Goal: Information Seeking & Learning: Find contact information

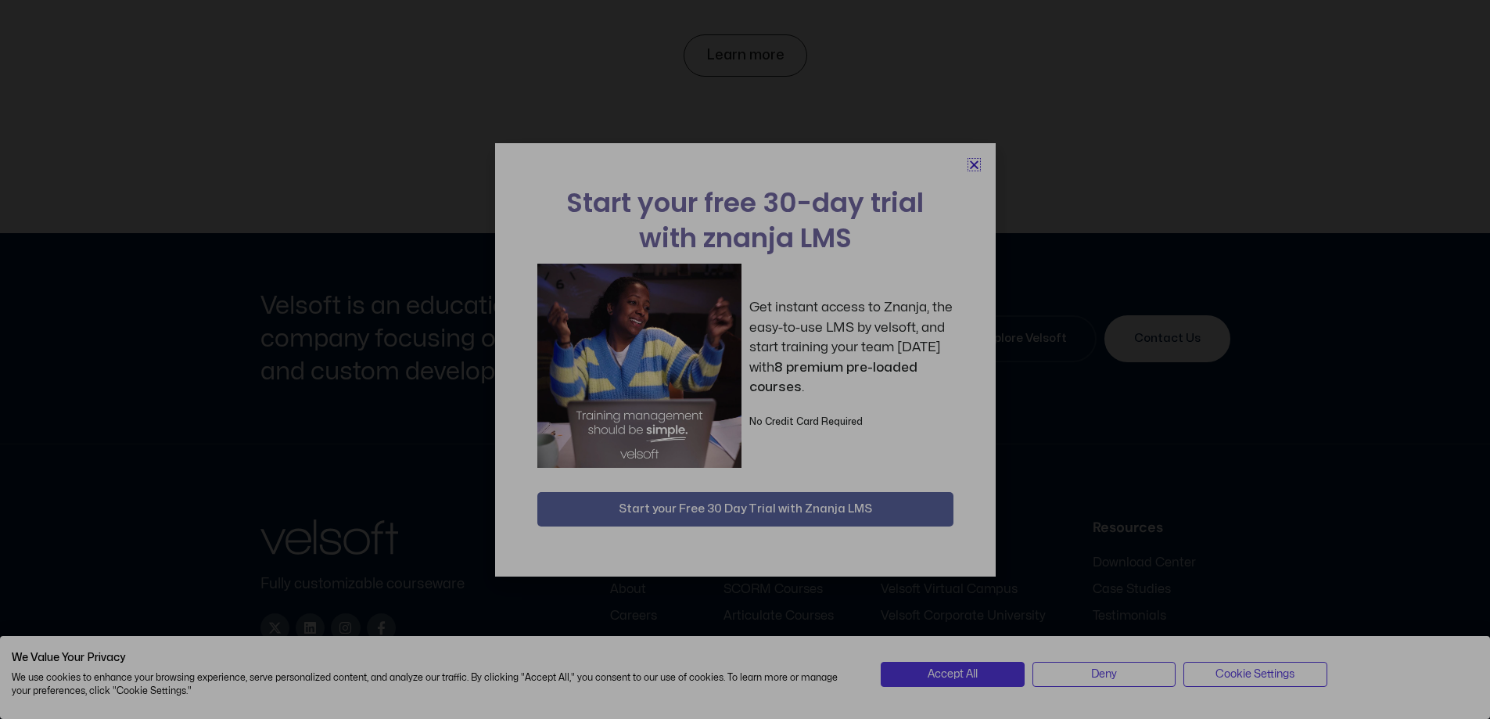
scroll to position [7292, 0]
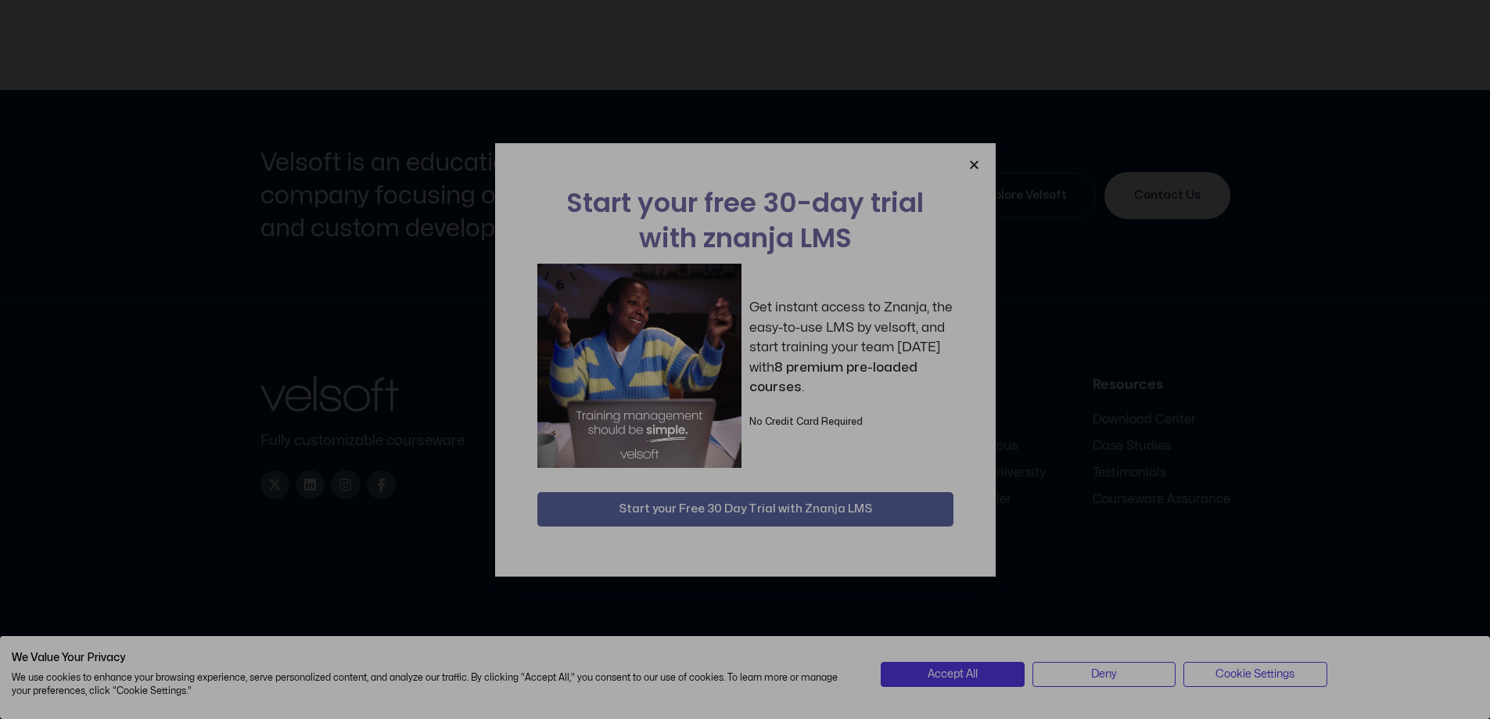
click at [969, 167] on icon "Close" at bounding box center [974, 165] width 12 height 12
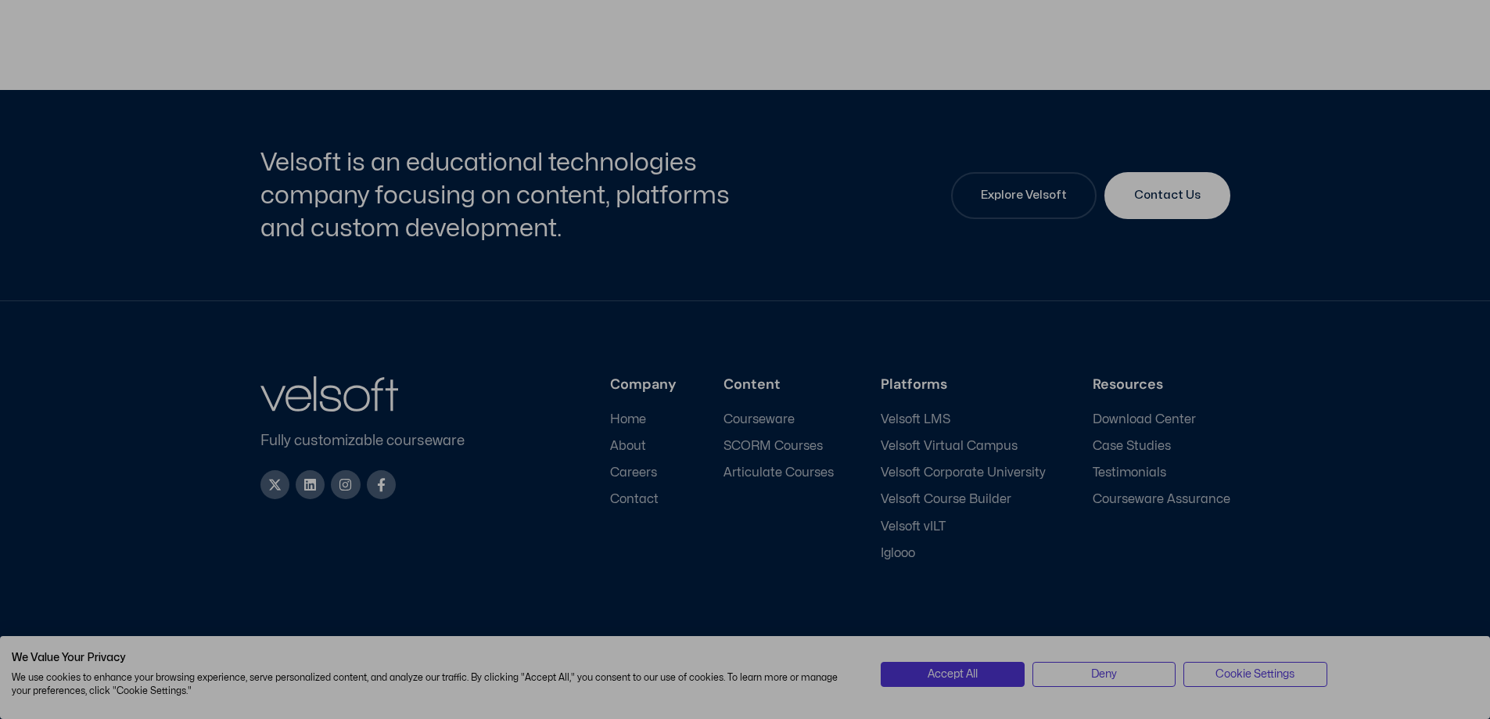
drag, startPoint x: 1174, startPoint y: 644, endPoint x: 1168, endPoint y: 676, distance: 33.3
click at [1173, 644] on div "| We Value Your Privacy We use cookies to enhance your browsing experience, ser…" at bounding box center [745, 677] width 1490 height 83
click at [1168, 677] on button "Deny" at bounding box center [1103, 674] width 143 height 25
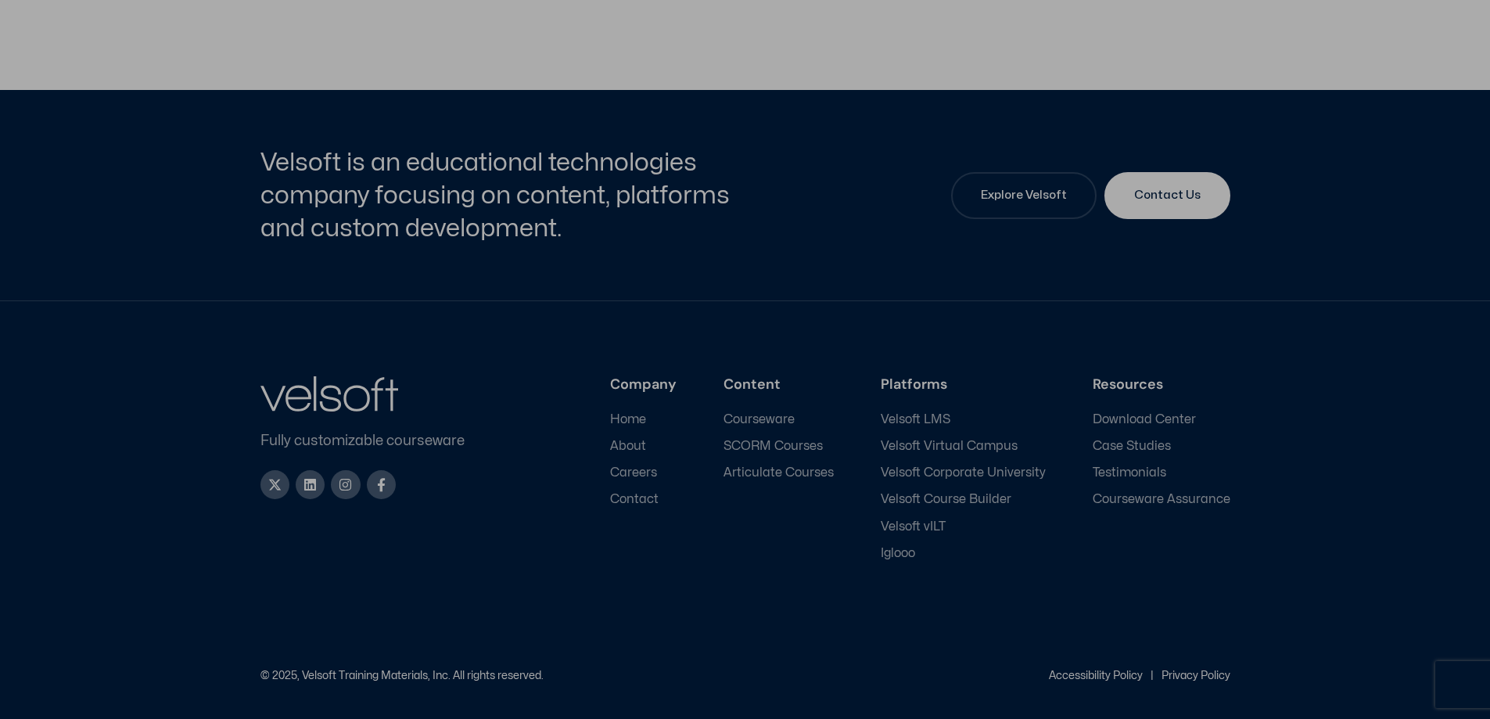
click at [1329, 185] on div "Velsoft is an educational technologies company focusing on content, platforms a…" at bounding box center [745, 195] width 1490 height 211
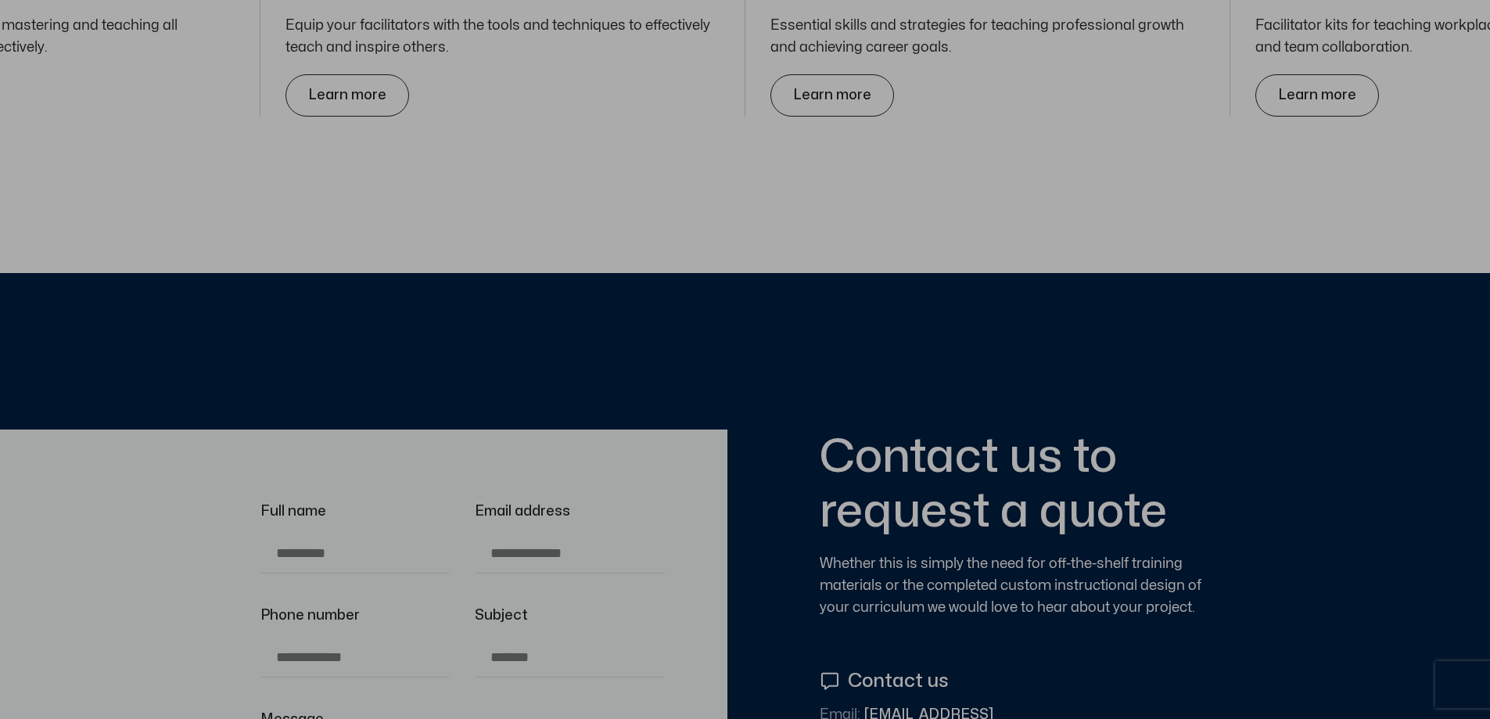
scroll to position [5493, 0]
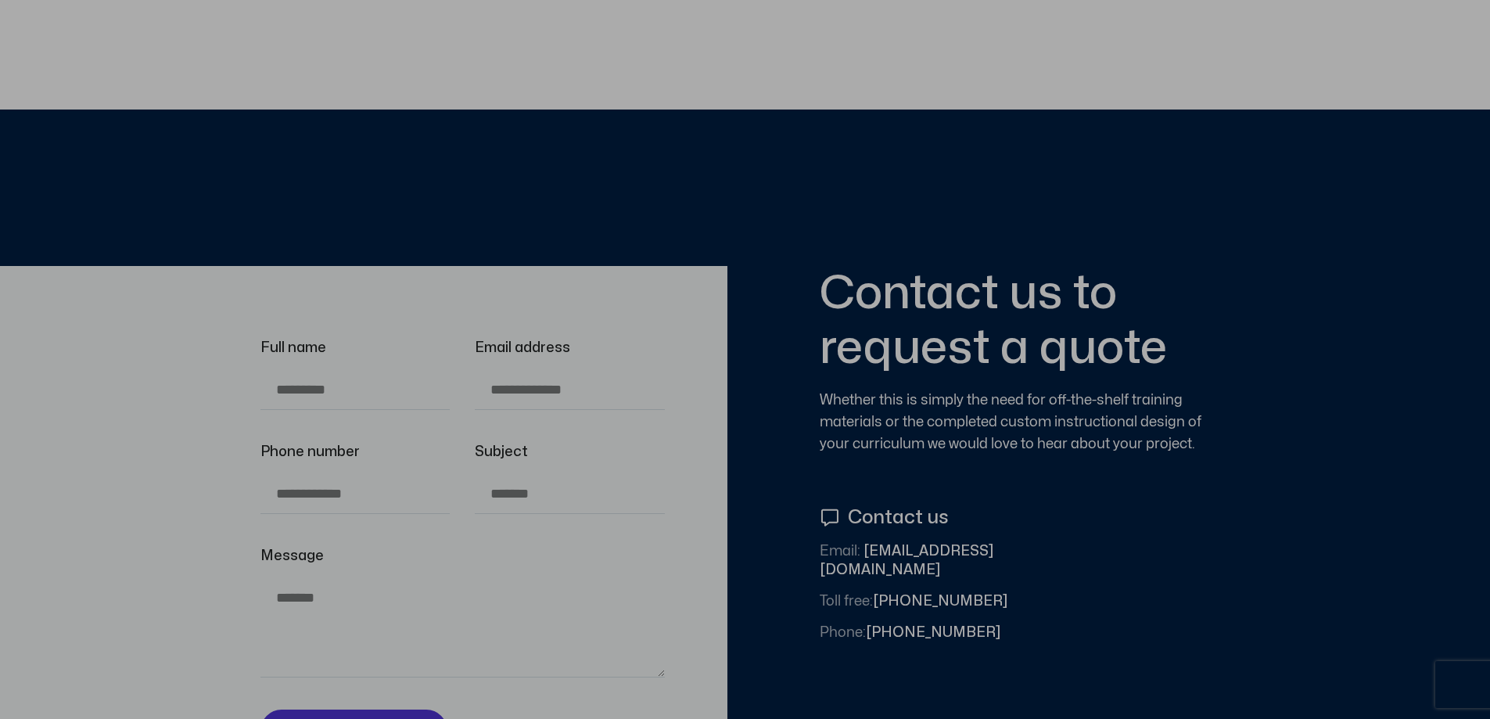
click at [895, 552] on span "Email: [EMAIL_ADDRESS][DOMAIN_NAME]" at bounding box center [921, 561] width 203 height 38
click at [870, 551] on span "Email: [EMAIL_ADDRESS][DOMAIN_NAME]" at bounding box center [921, 561] width 203 height 38
click at [862, 554] on span "Email: [EMAIL_ADDRESS][DOMAIN_NAME]" at bounding box center [921, 561] width 203 height 38
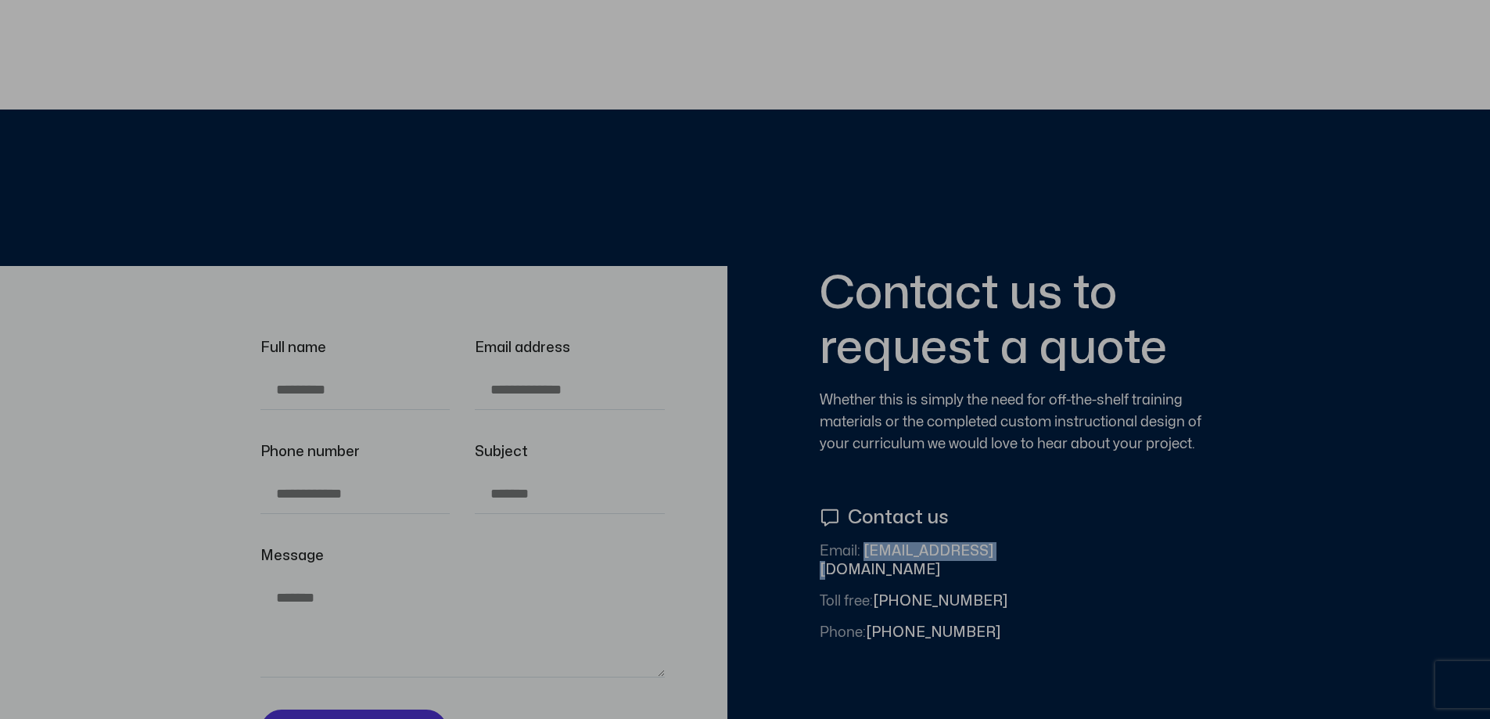
drag, startPoint x: 862, startPoint y: 554, endPoint x: 988, endPoint y: 553, distance: 125.9
click at [988, 553] on li "Email: [EMAIL_ADDRESS][DOMAIN_NAME]" at bounding box center [921, 564] width 203 height 44
copy span "[EMAIL_ADDRESS][DOMAIN_NAME]"
